Goal: Information Seeking & Learning: Learn about a topic

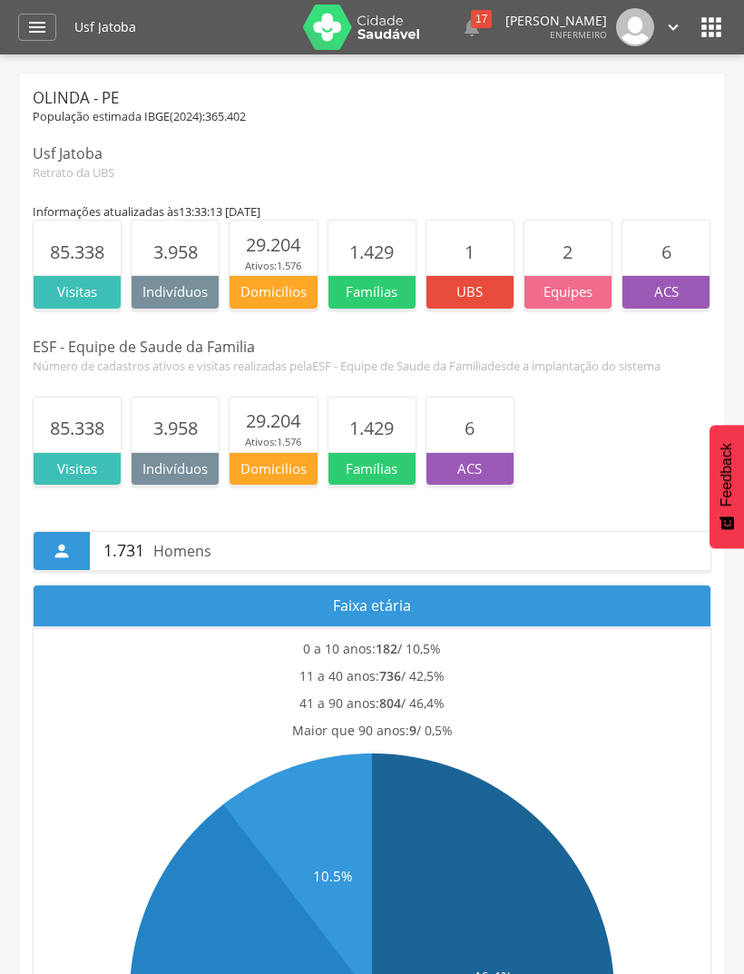
click at [97, 103] on div "Olinda - PE" at bounding box center [372, 98] width 679 height 22
click at [75, 151] on div "Usf Jatoba" at bounding box center [372, 153] width 679 height 21
click at [172, 265] on section "3.958" at bounding box center [175, 248] width 87 height 54
click at [707, 32] on icon "" at bounding box center [711, 27] width 29 height 29
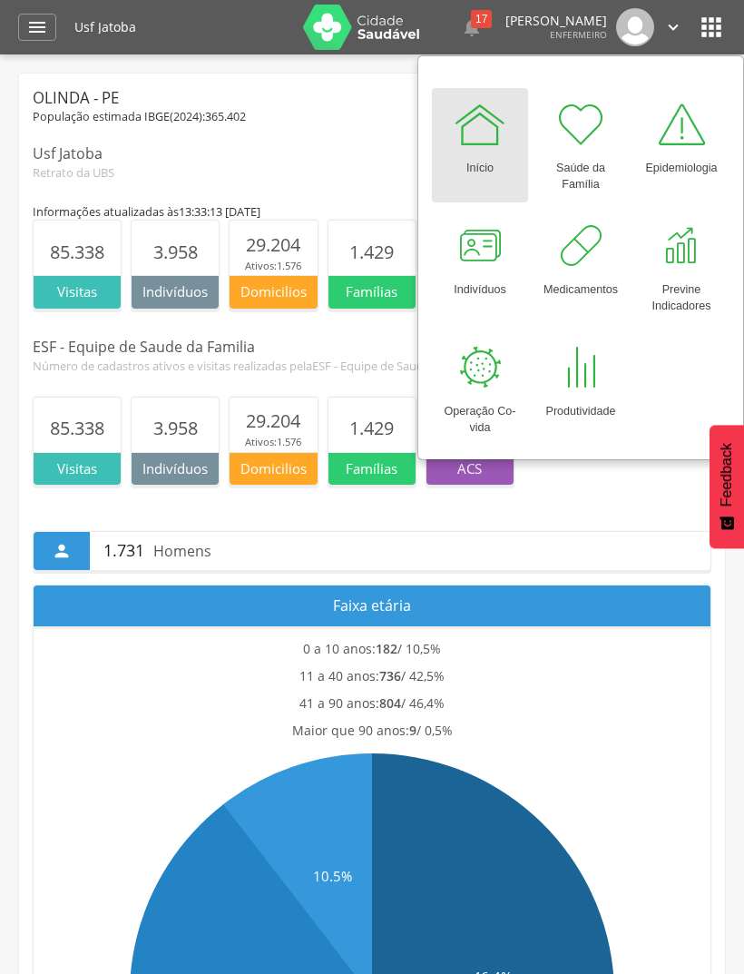
click at [341, 136] on div "Olinda - PE População estimada IBGE( 2024 ): 365.402 Usf Jatoba Retrato da UBS" at bounding box center [372, 134] width 679 height 94
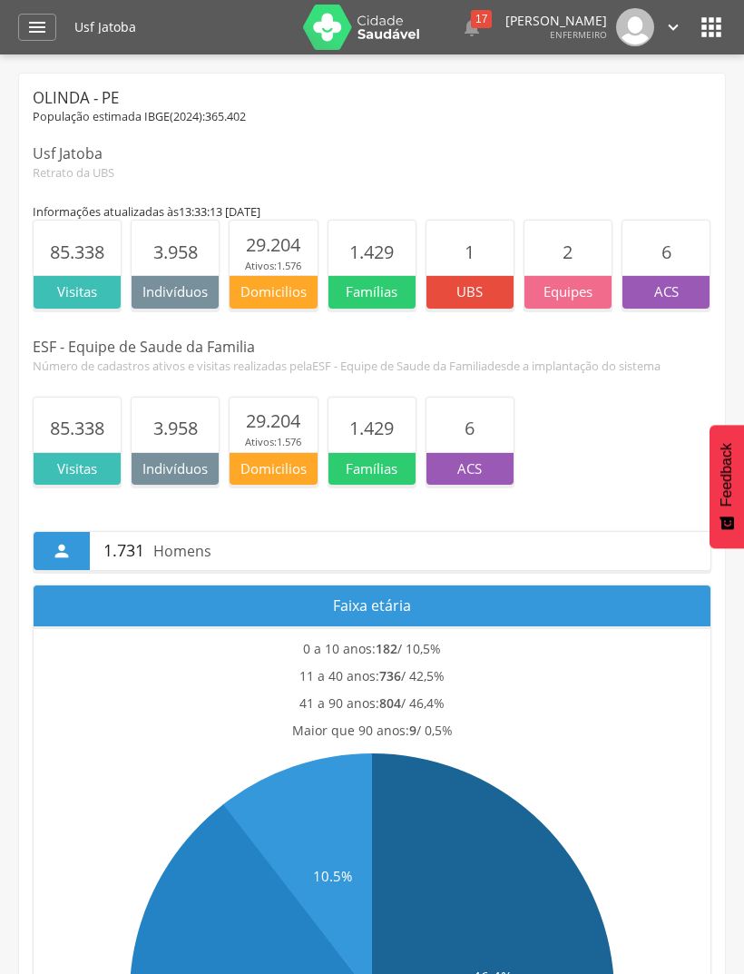
click at [81, 172] on div "Retrato da UBS" at bounding box center [372, 172] width 679 height 16
click at [70, 117] on div "População estimada IBGE( 2024 ): 365.402" at bounding box center [372, 117] width 679 height 16
click at [74, 97] on div "Olinda - PE" at bounding box center [372, 98] width 679 height 22
click at [87, 358] on div "Número de cadastros ativos e visitas realizadas pela ESF - Equipe de Saude da F…" at bounding box center [372, 366] width 679 height 16
click at [173, 268] on section "3.958" at bounding box center [175, 248] width 87 height 54
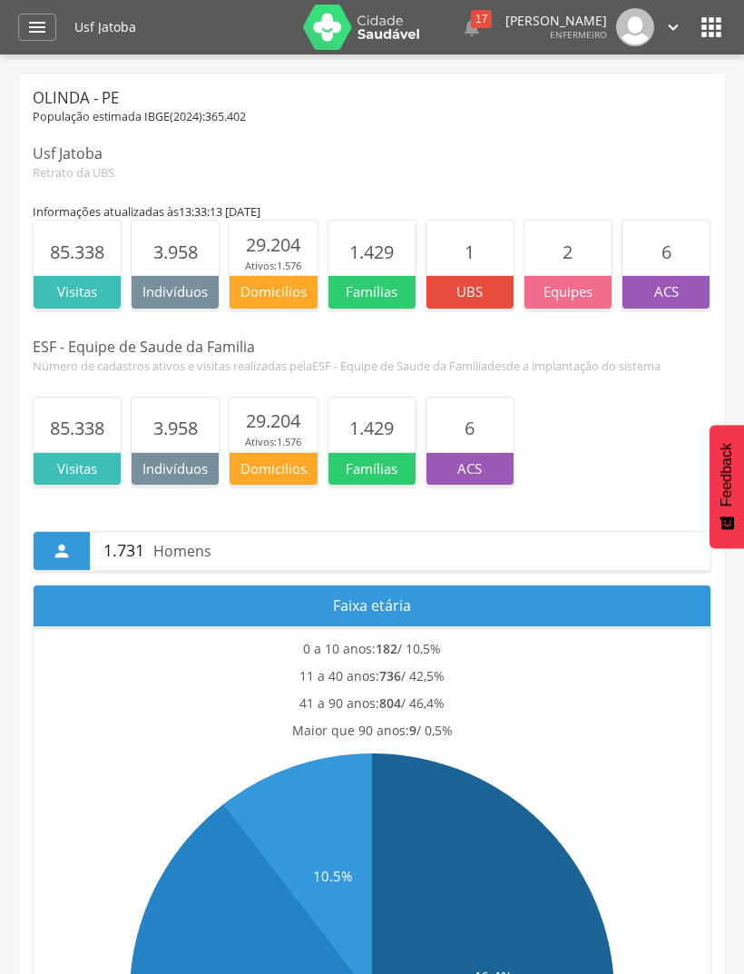
click at [708, 34] on icon "" at bounding box center [711, 27] width 29 height 29
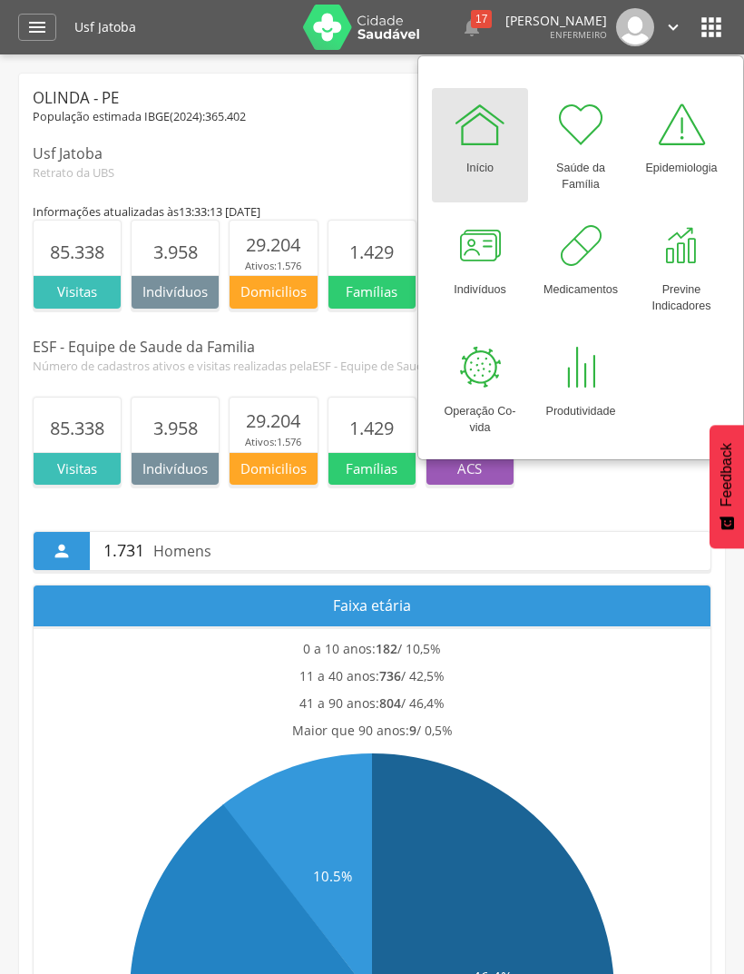
click at [591, 133] on div at bounding box center [581, 124] width 54 height 54
